Goal: Task Accomplishment & Management: Manage account settings

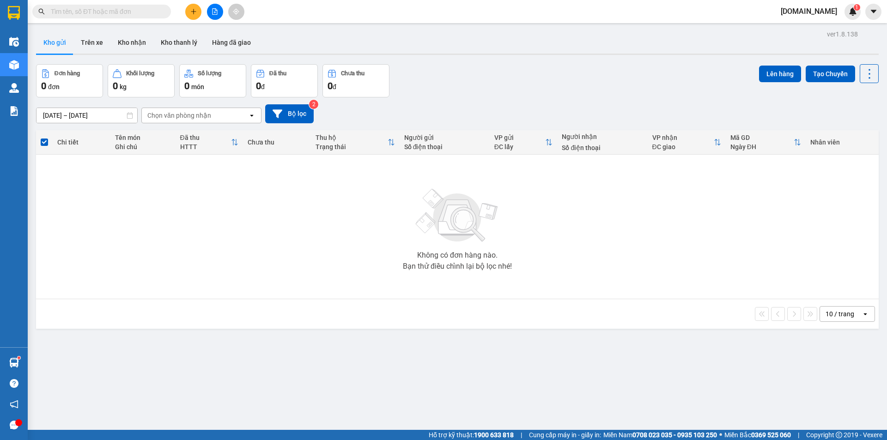
click at [196, 116] on div "Chọn văn phòng nhận" at bounding box center [179, 115] width 64 height 9
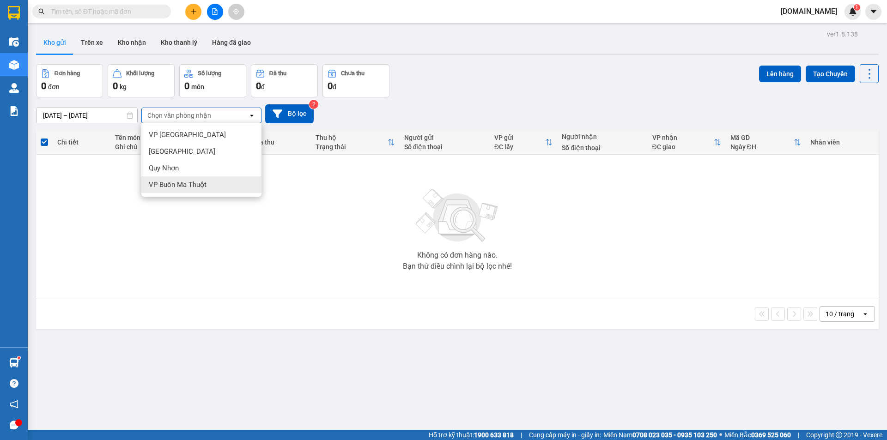
click at [212, 184] on div "VP Buôn Ma Thuột" at bounding box center [201, 184] width 120 height 17
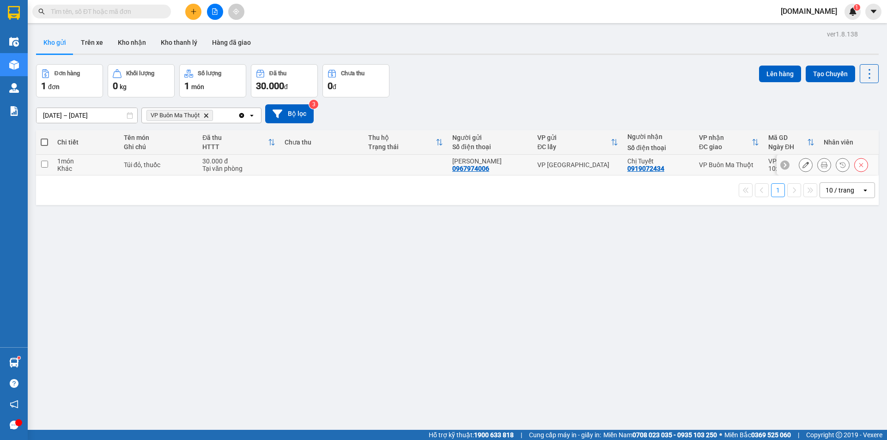
click at [45, 164] on input "checkbox" at bounding box center [44, 164] width 7 height 7
checkbox input "true"
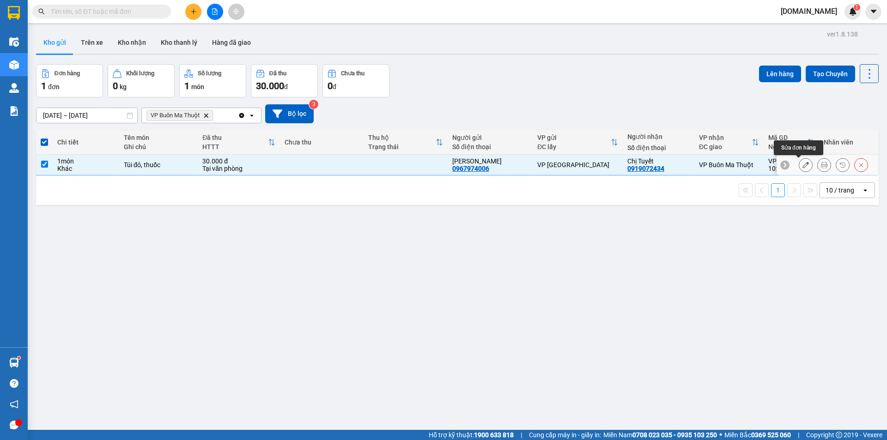
click at [802, 162] on icon at bounding box center [805, 165] width 6 height 6
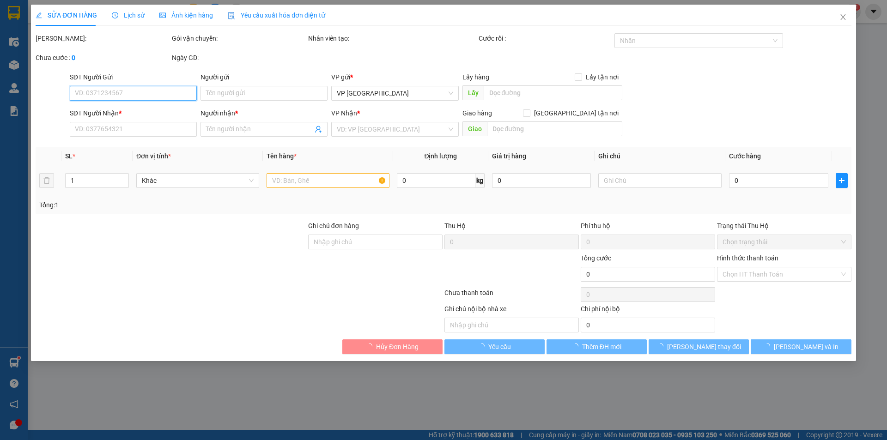
type input "0967974006"
type input "[PERSON_NAME]"
type input "0919072434"
type input "Chị Tuyết"
type input "30.000"
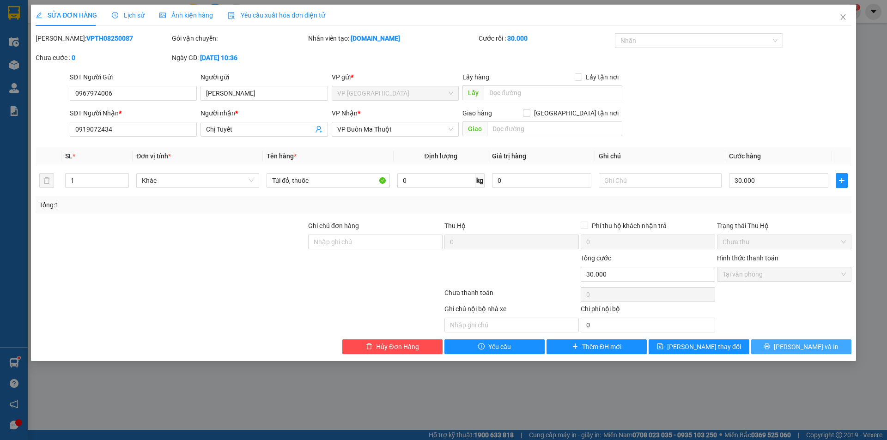
click at [775, 348] on button "[PERSON_NAME] và In" at bounding box center [801, 347] width 100 height 15
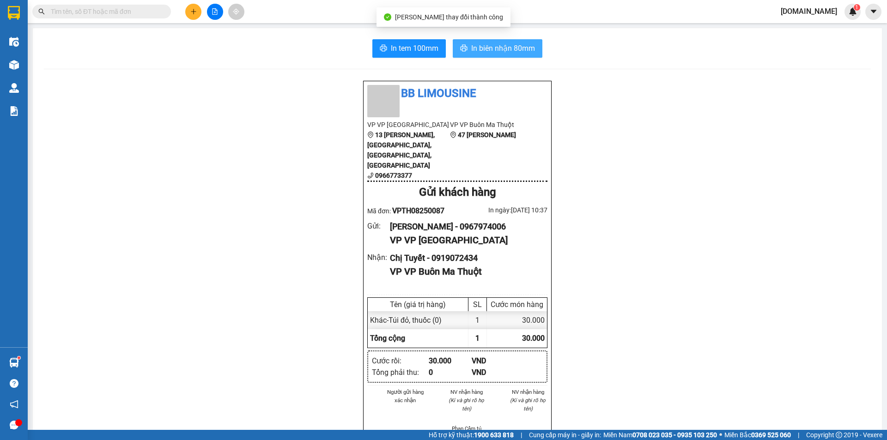
click at [485, 39] on button "In biên nhận 80mm" at bounding box center [498, 48] width 90 height 18
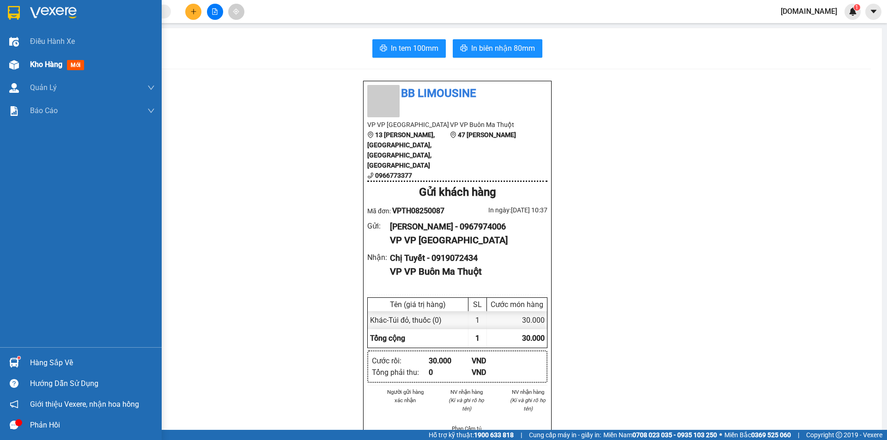
click at [46, 69] on span "Kho hàng" at bounding box center [46, 64] width 32 height 9
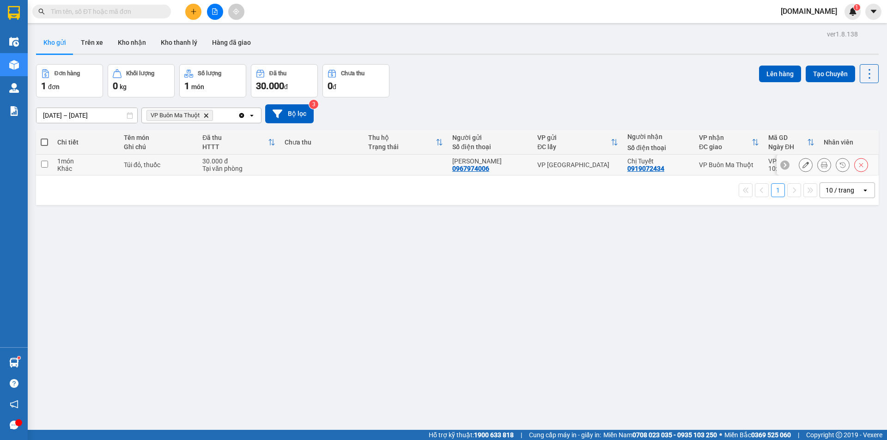
click at [601, 168] on div "VP [GEOGRAPHIC_DATA]" at bounding box center [577, 164] width 81 height 7
checkbox input "true"
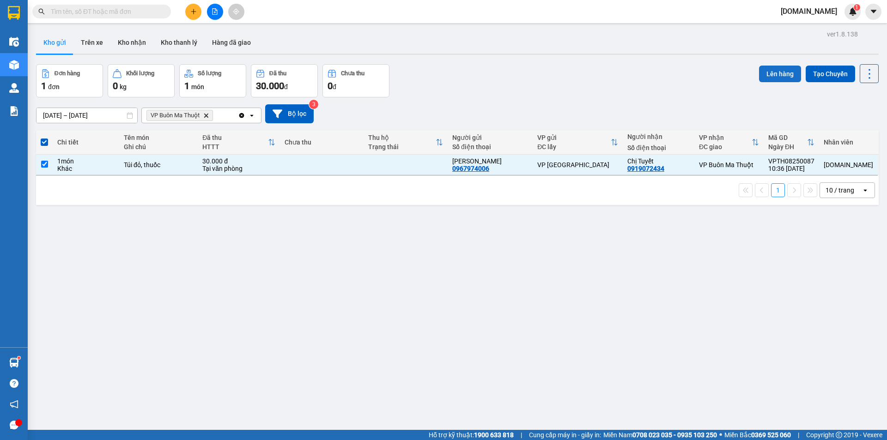
click at [769, 73] on button "Lên hàng" at bounding box center [780, 74] width 42 height 17
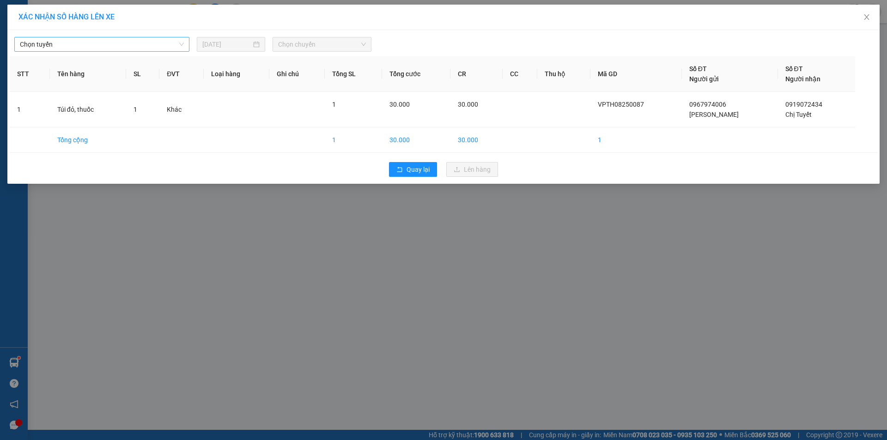
click at [187, 48] on div "Chọn tuyến" at bounding box center [101, 44] width 175 height 15
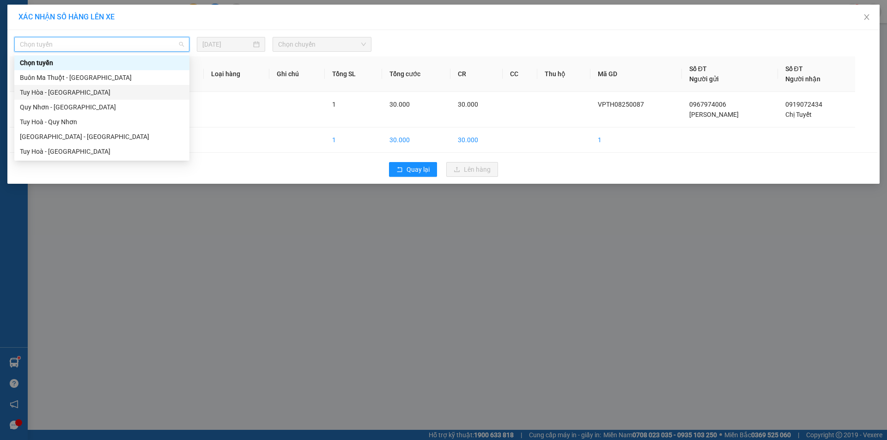
click at [147, 94] on div "Tuy Hòa - [GEOGRAPHIC_DATA]" at bounding box center [102, 92] width 164 height 10
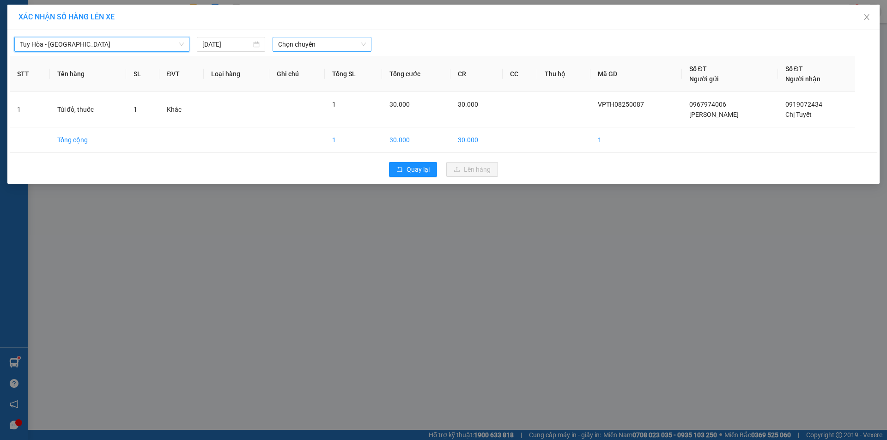
click at [295, 40] on span "Chọn chuyến" at bounding box center [322, 44] width 88 height 14
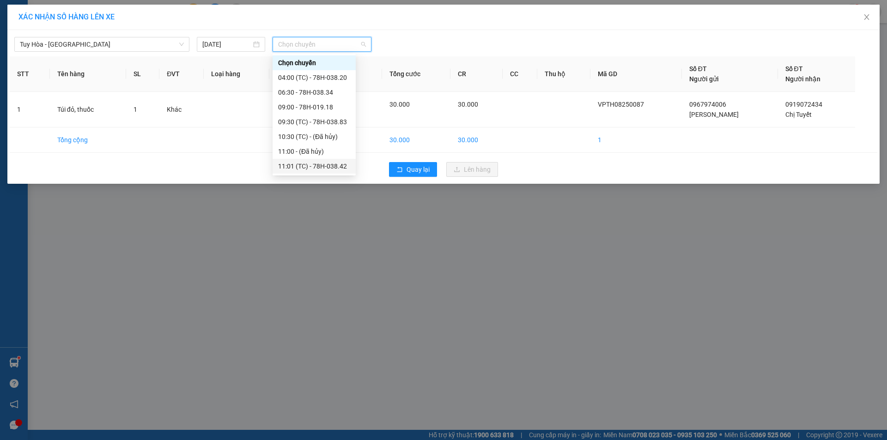
click at [315, 168] on div "11:01 (TC) - 78H-038.42" at bounding box center [314, 166] width 72 height 10
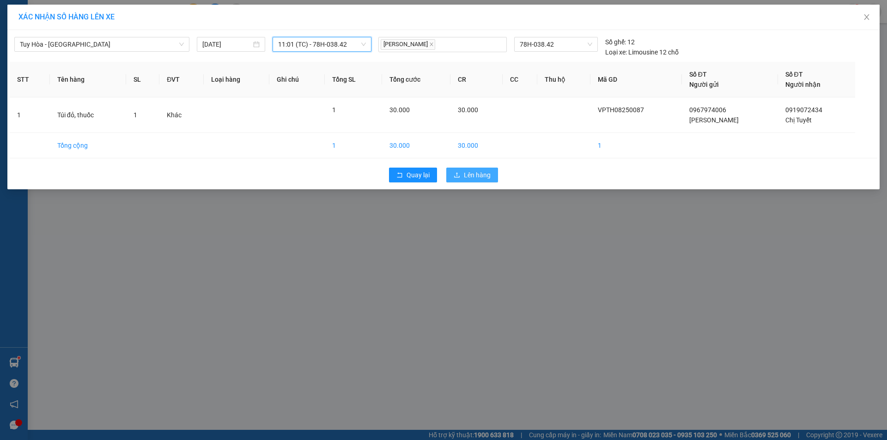
click at [455, 175] on icon "upload" at bounding box center [457, 175] width 6 height 6
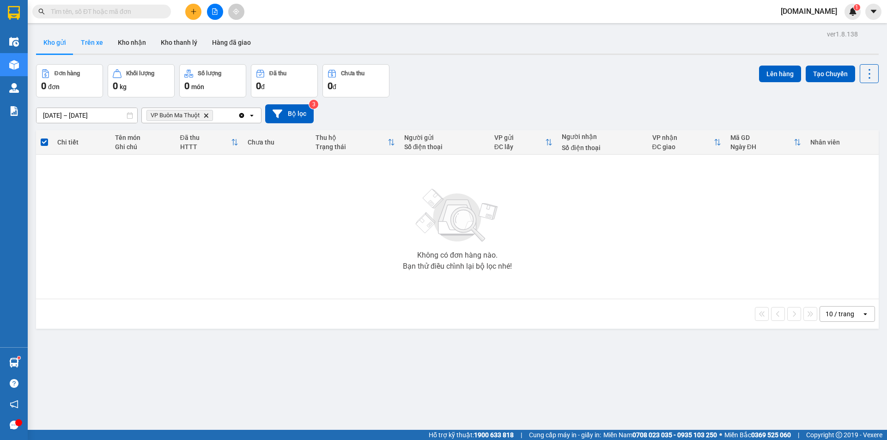
click at [103, 47] on button "Trên xe" at bounding box center [91, 42] width 37 height 22
